Goal: Information Seeking & Learning: Understand process/instructions

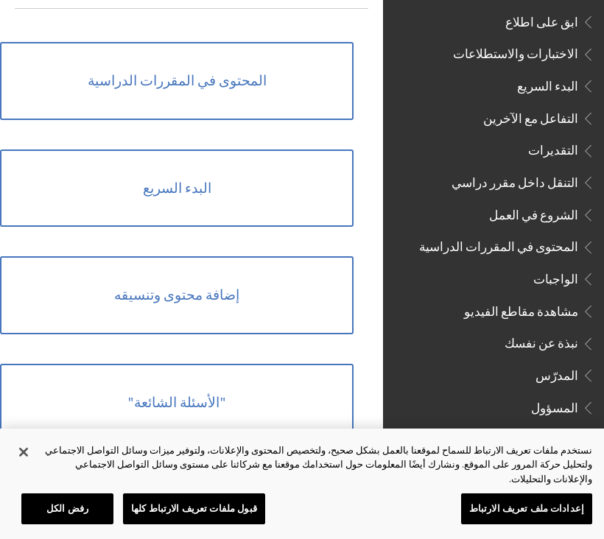
scroll to position [1525, 0]
click at [570, 267] on span "الواجبات" at bounding box center [504, 279] width 181 height 25
click at [564, 236] on span "المحتوى في المقررات الدراسية" at bounding box center [498, 246] width 159 height 20
click at [556, 236] on span "المحتوى في المقررات الدراسية" at bounding box center [498, 246] width 159 height 20
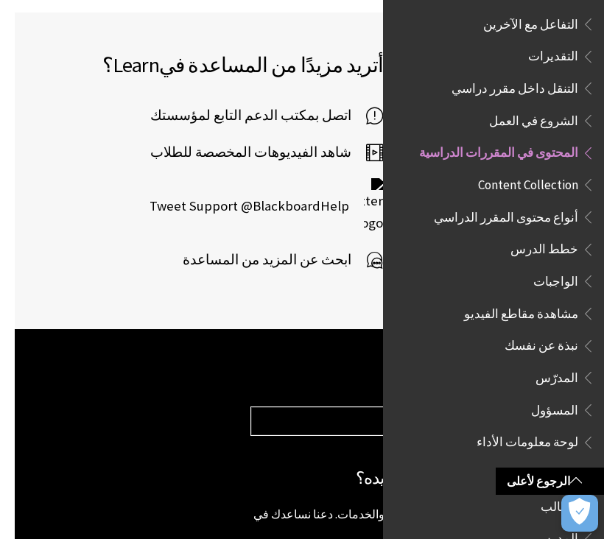
scroll to position [768, -15]
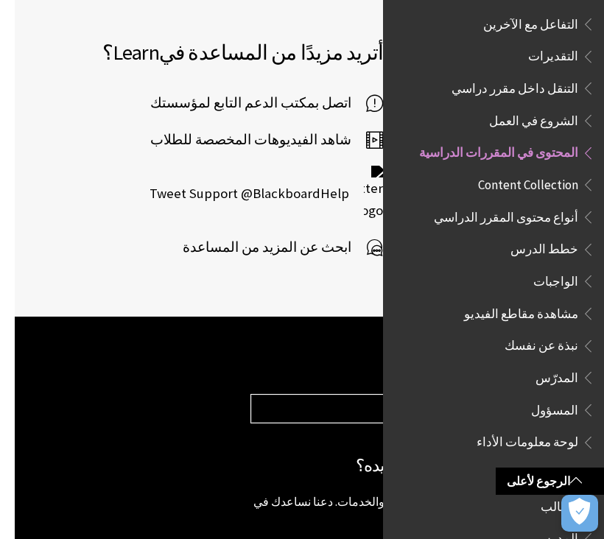
click at [556, 483] on link "الرجوع لأعلى" at bounding box center [550, 481] width 108 height 27
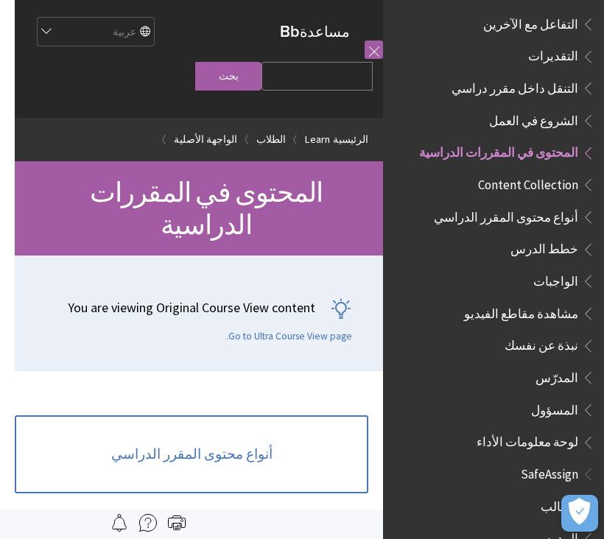
click at [374, 53] on link at bounding box center [374, 50] width 18 height 18
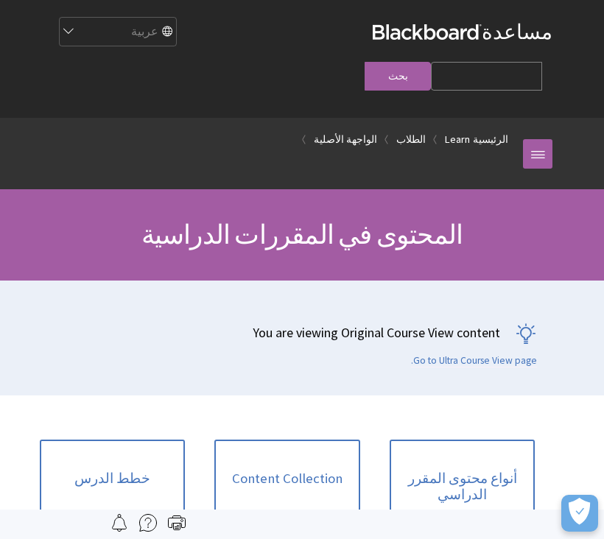
scroll to position [0, 0]
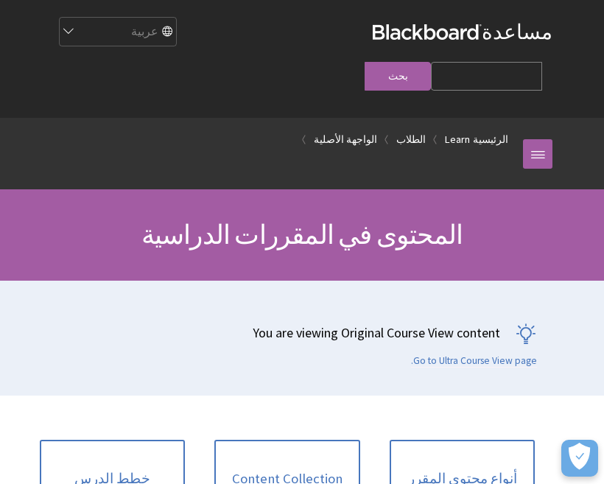
scroll to position [32, 0]
